Goal: Task Accomplishment & Management: Manage account settings

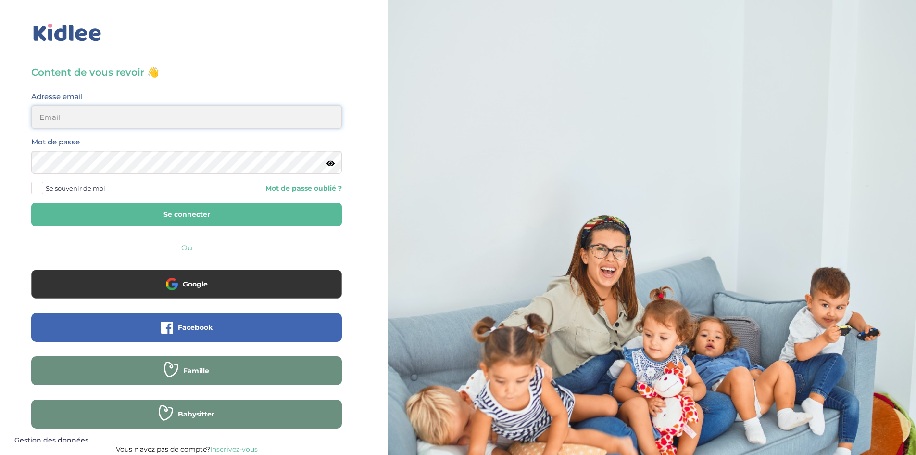
type input "lois.thulliez@gmail.com"
click at [292, 214] on button "Se connecter" at bounding box center [186, 215] width 311 height 24
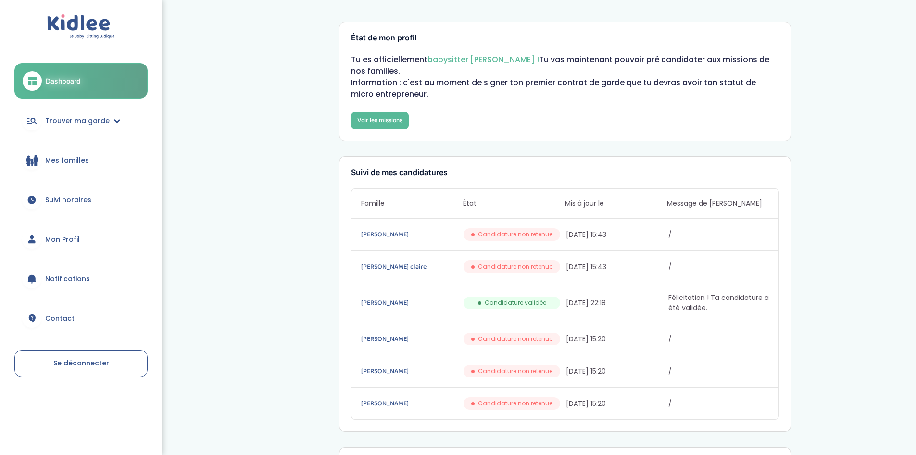
click at [669, 235] on span "/" at bounding box center [719, 234] width 101 height 10
click at [387, 235] on link "[PERSON_NAME]" at bounding box center [411, 234] width 101 height 11
click at [391, 125] on link "Voir les missions" at bounding box center [380, 120] width 58 height 17
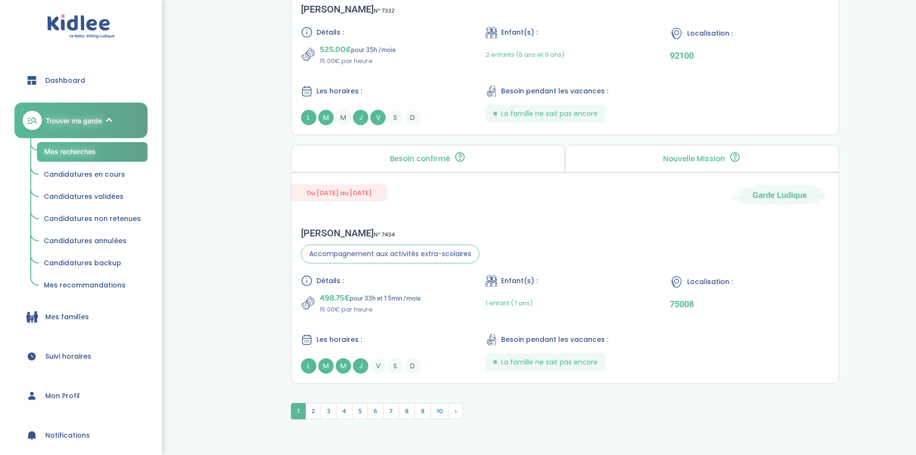
scroll to position [2561, 0]
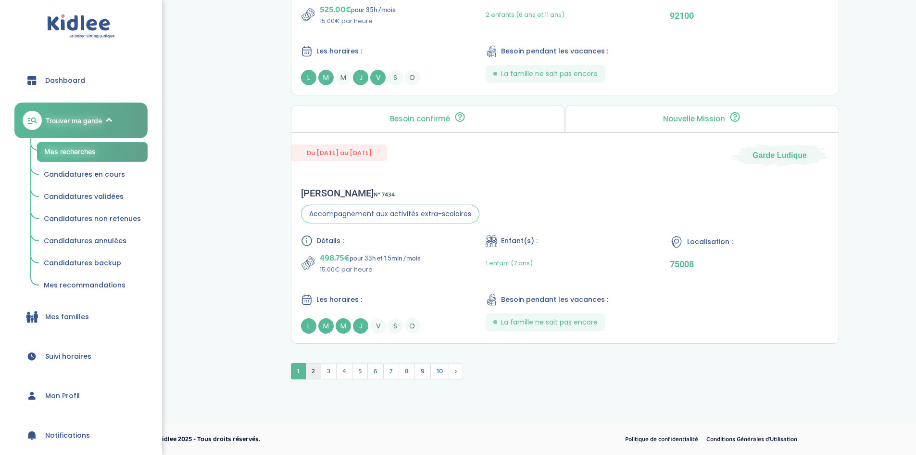
click at [317, 367] on span "2" at bounding box center [313, 371] width 16 height 16
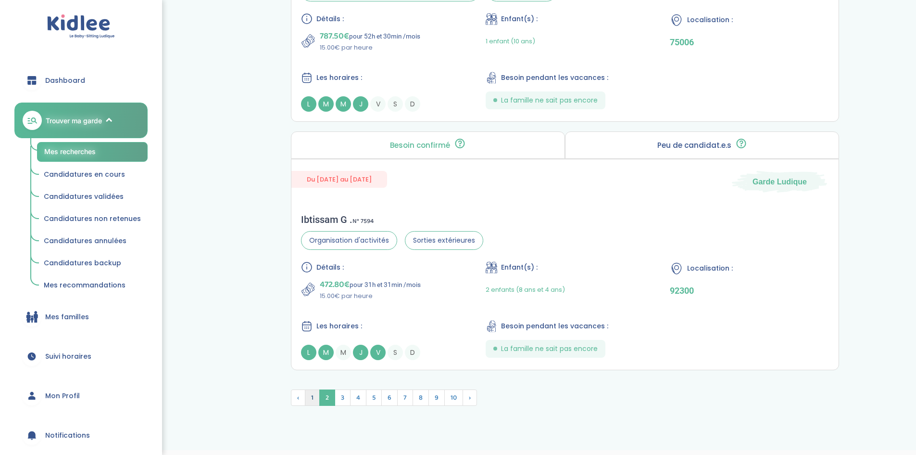
click at [316, 389] on span "1" at bounding box center [312, 397] width 15 height 16
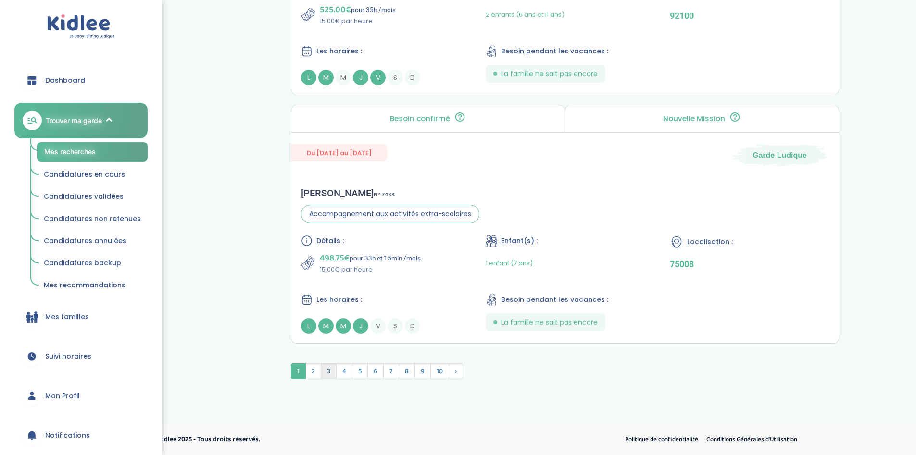
click at [330, 368] on span "3" at bounding box center [329, 371] width 16 height 16
click at [354, 369] on span "4" at bounding box center [358, 371] width 16 height 16
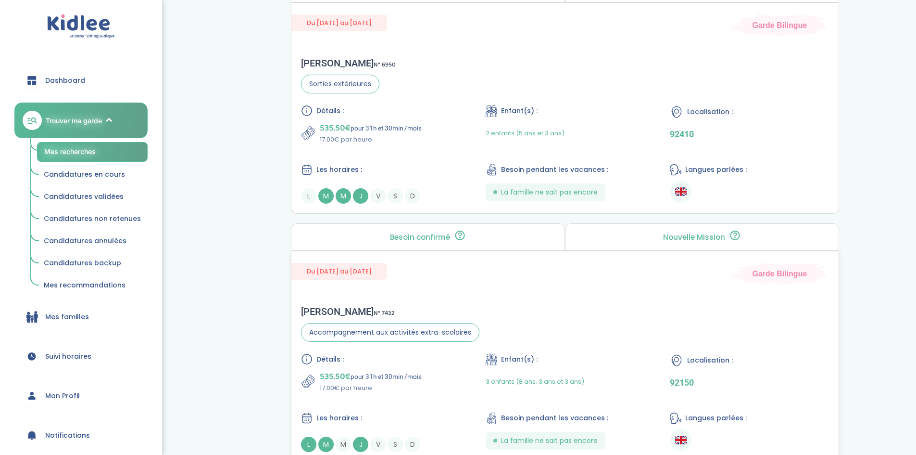
scroll to position [2417, 0]
